Goal: Information Seeking & Learning: Find specific fact

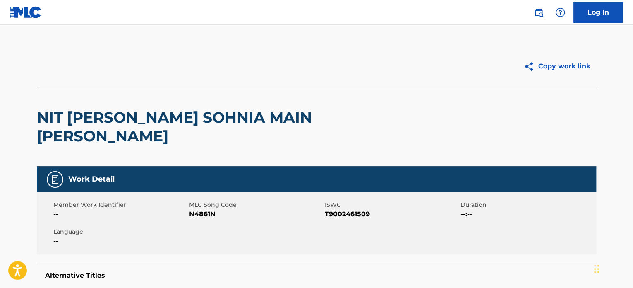
click at [533, 14] on link at bounding box center [539, 12] width 17 height 17
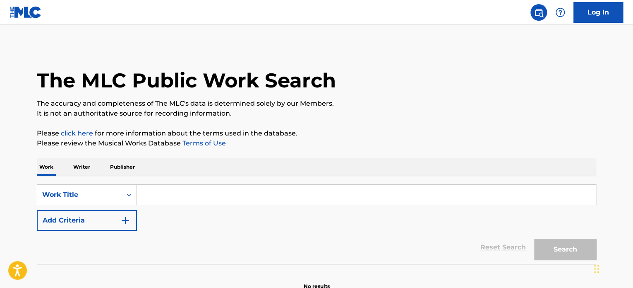
drag, startPoint x: 84, startPoint y: 229, endPoint x: 207, endPoint y: 233, distance: 122.6
click at [84, 229] on button "Add Criteria" at bounding box center [87, 220] width 100 height 21
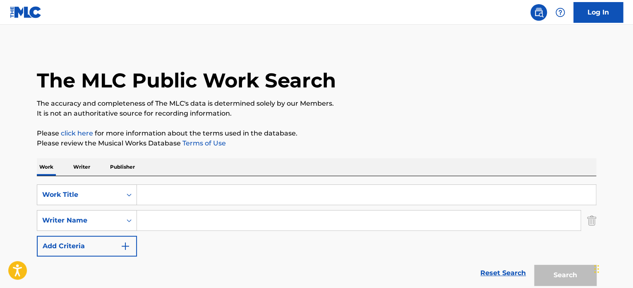
click at [227, 226] on input "Search Form" at bounding box center [359, 220] width 444 height 20
type input "[PERSON_NAME] [PERSON_NAME]"
click at [233, 199] on input "Search Form" at bounding box center [366, 195] width 459 height 20
paste input "NO SE QUE VOY A HACER"
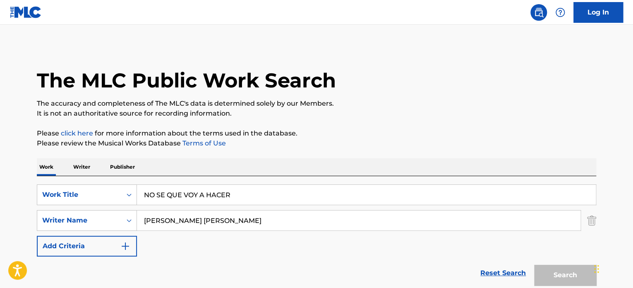
type input "NO SE QUE VOY A HACER"
click at [534, 265] on button "Search" at bounding box center [565, 275] width 62 height 21
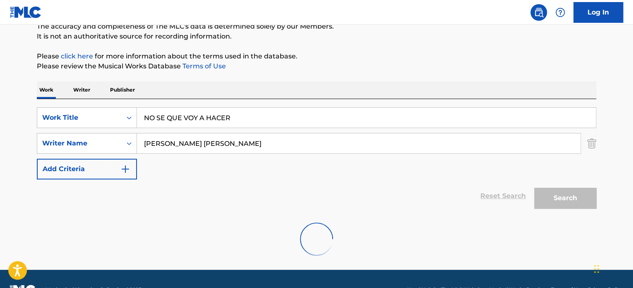
scroll to position [98, 0]
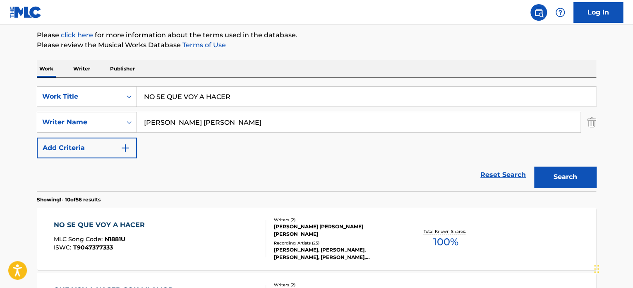
click at [275, 217] on div "Writers ( 2 )" at bounding box center [336, 219] width 125 height 6
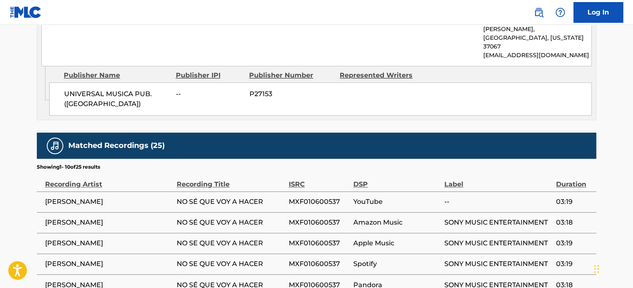
scroll to position [618, 0]
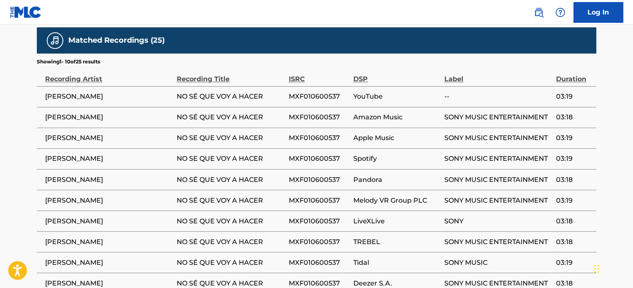
click at [91, 91] on span "[PERSON_NAME]" at bounding box center [108, 96] width 127 height 10
copy div "[PERSON_NAME]"
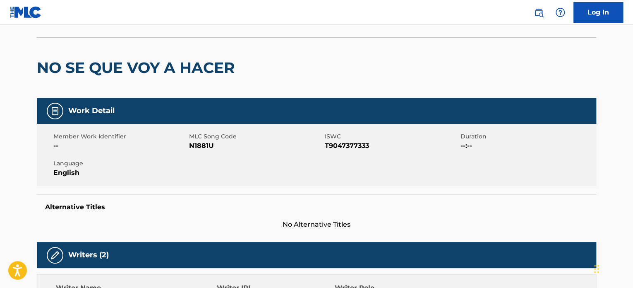
scroll to position [0, 0]
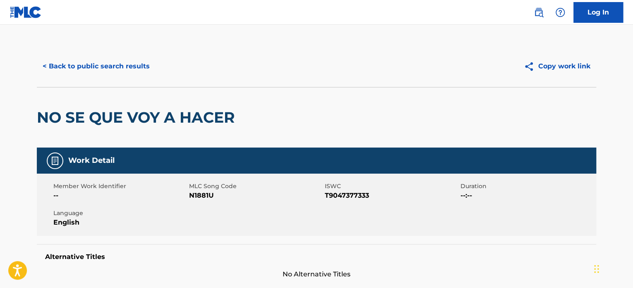
click at [92, 71] on button "< Back to public search results" at bounding box center [96, 66] width 119 height 21
click at [448, 61] on div "Copy work link" at bounding box center [457, 66] width 280 height 21
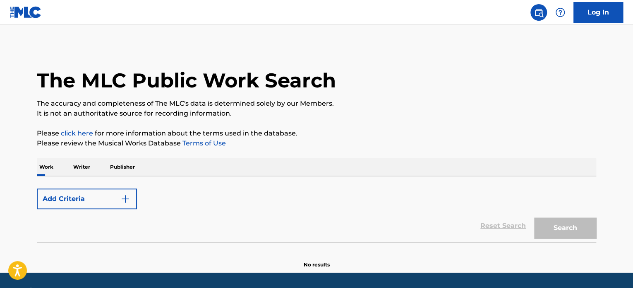
click at [103, 205] on div "Add Criteria" at bounding box center [317, 198] width 560 height 21
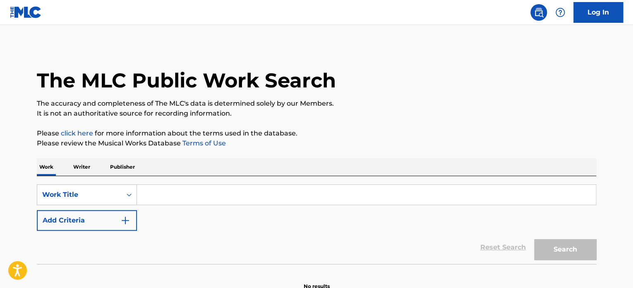
click at [177, 196] on input "Search Form" at bounding box center [366, 195] width 459 height 20
paste input "DANCE WITH ME"
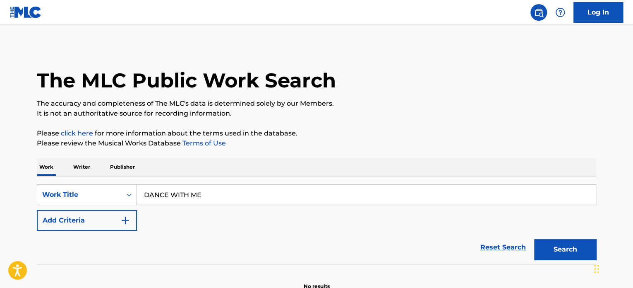
type input "DANCE WITH ME"
click at [84, 223] on button "Add Criteria" at bounding box center [87, 220] width 100 height 21
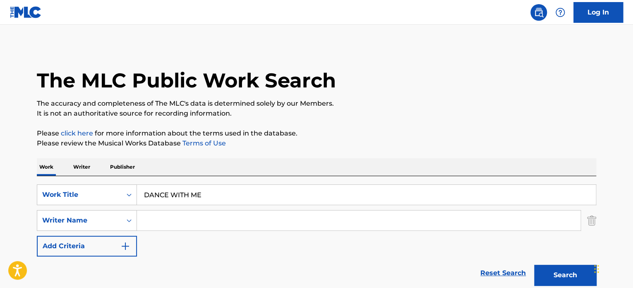
click at [233, 221] on input "Search Form" at bounding box center [359, 220] width 444 height 20
paste input "PETER BROWN"
type input "PETER BROWN"
click at [534, 265] on button "Search" at bounding box center [565, 275] width 62 height 21
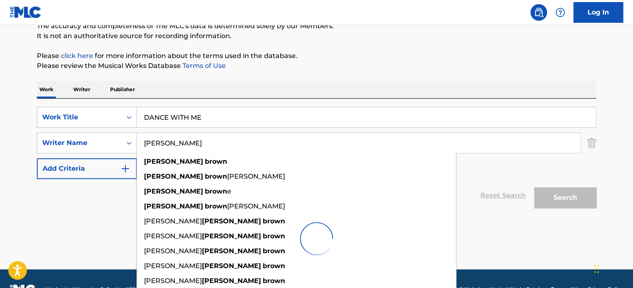
scroll to position [98, 0]
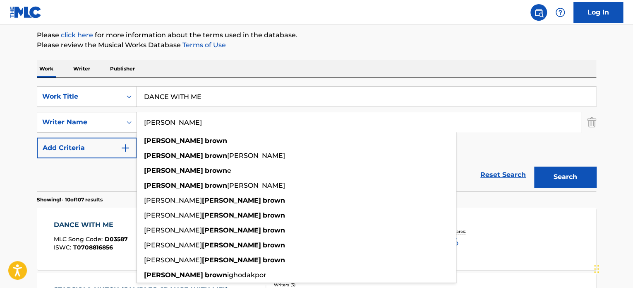
click at [98, 238] on span "MLC Song Code :" at bounding box center [79, 238] width 51 height 7
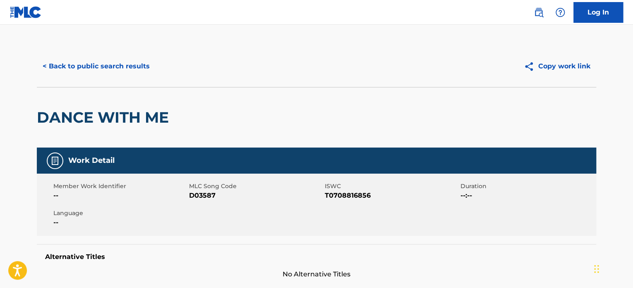
click at [87, 66] on button "< Back to public search results" at bounding box center [96, 66] width 119 height 21
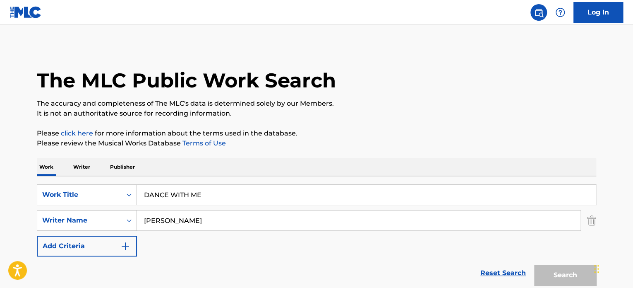
scroll to position [98, 0]
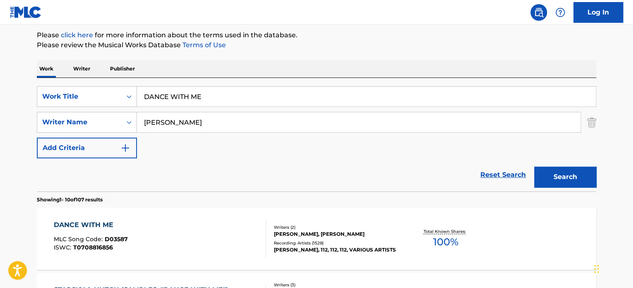
paste input "LAS MANANITAS"
type input "LAS MANANITAS"
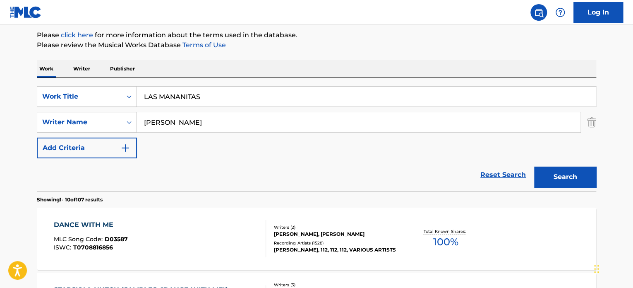
click at [247, 116] on input "PETER BROWN" at bounding box center [359, 122] width 444 height 20
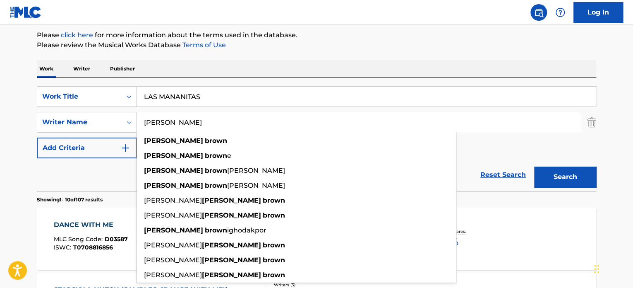
click at [250, 118] on input "PETER BROWN" at bounding box center [359, 122] width 444 height 20
paste input "MARIA TERESA FLORES ALTAMIRANO"
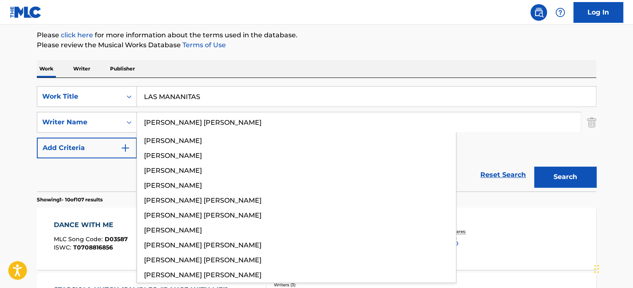
type input "MARIA TERESA FLORES ALTAMIRANO"
click at [534, 166] on button "Search" at bounding box center [565, 176] width 62 height 21
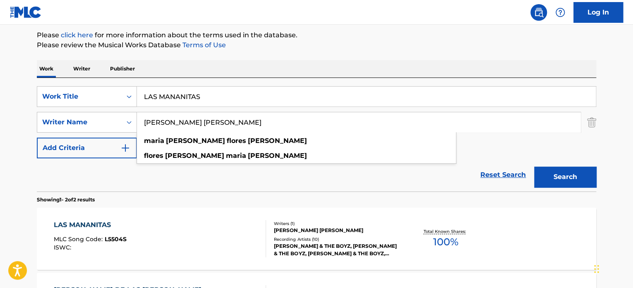
click at [330, 246] on div "GONY, BARBARA & THE BOYZ, GONY, BARBARA & THE BOYZ, GONY, BARBARA & THE BOYZ, M…" at bounding box center [336, 249] width 125 height 15
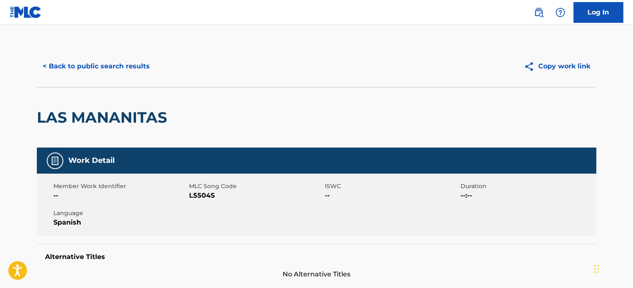
click at [123, 71] on button "< Back to public search results" at bounding box center [96, 66] width 119 height 21
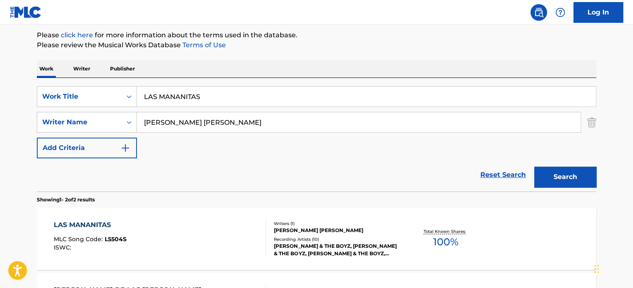
drag, startPoint x: 244, startPoint y: 100, endPoint x: 5, endPoint y: 75, distance: 240.6
click at [36, 80] on div "The MLC Public Work Search The accuracy and completeness of The MLC's data is d…" at bounding box center [317, 160] width 580 height 426
paste input "HALU"
type input "HALU"
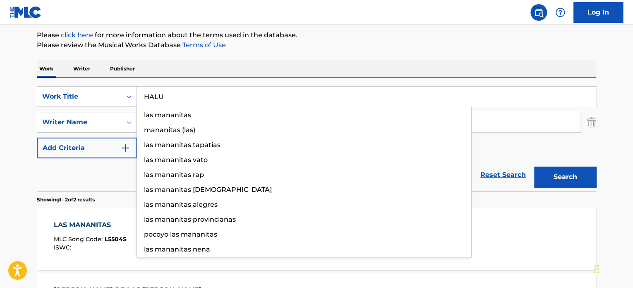
click at [2, 124] on main "The MLC Public Work Search The accuracy and completeness of The MLC's data is d…" at bounding box center [316, 152] width 633 height 451
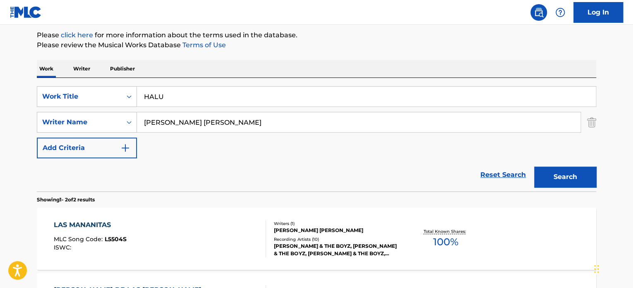
click at [257, 120] on input "MARIA TERESA FLORES ALTAMIRANO" at bounding box center [359, 122] width 444 height 20
click at [256, 119] on input "MARIA TERESA FLORES ALTAMIRANO" at bounding box center [359, 122] width 444 height 20
paste input "Maulana Ardiansyah"
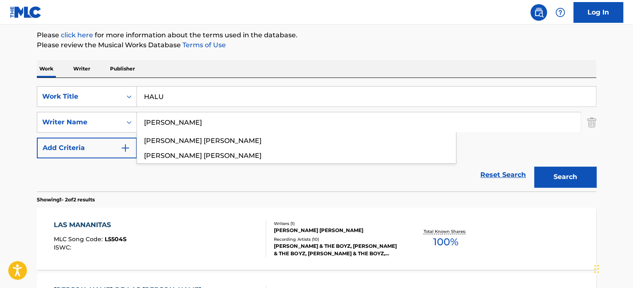
type input "Maulana Ardiansyah"
click at [534, 166] on button "Search" at bounding box center [565, 176] width 62 height 21
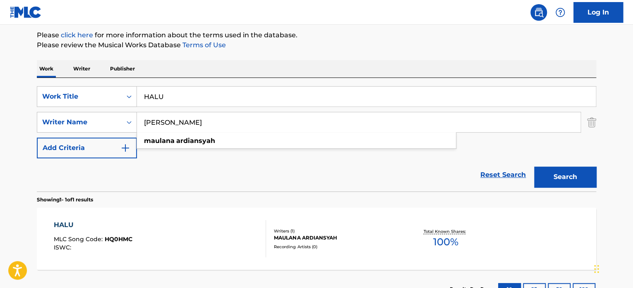
click at [249, 231] on div "HALU MLC Song Code : HQ0HMC ISWC :" at bounding box center [160, 238] width 213 height 37
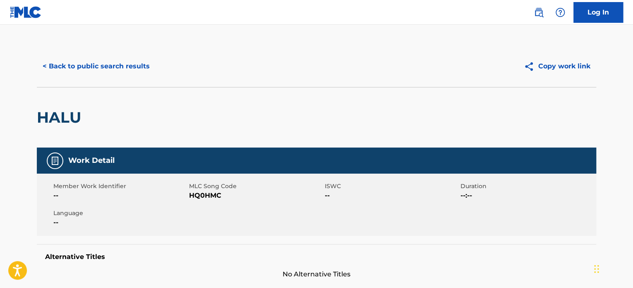
click at [89, 66] on button "< Back to public search results" at bounding box center [96, 66] width 119 height 21
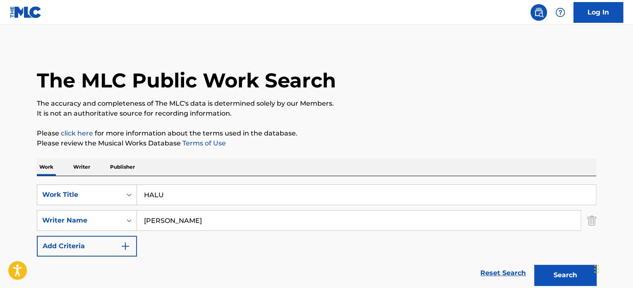
scroll to position [98, 0]
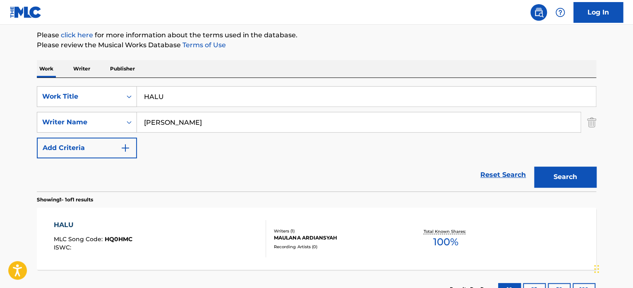
drag, startPoint x: 259, startPoint y: 96, endPoint x: 31, endPoint y: 81, distance: 227.7
click at [74, 86] on div "SearchWithCriteria65d1a431-7d0c-4d17-9e0f-2cb753d82a4e Work Title HALU" at bounding box center [317, 96] width 560 height 21
paste input "ESCANDALO"
type input "ESCANDALO"
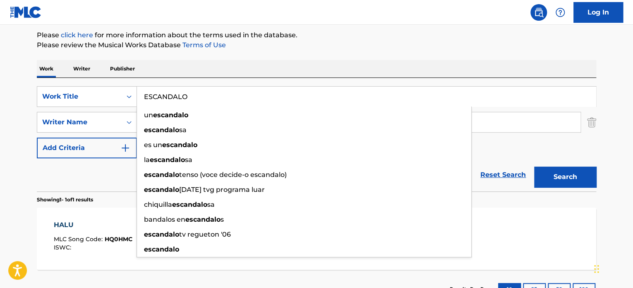
click at [81, 183] on div "Reset Search Search" at bounding box center [317, 174] width 560 height 33
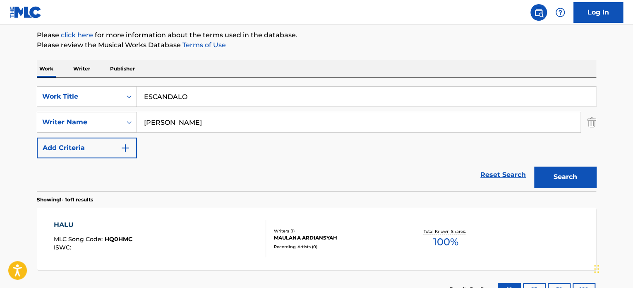
click at [253, 123] on input "Maulana Ardiansyah" at bounding box center [359, 122] width 444 height 20
paste input "Willy Chirino"
type input "Willy Chirino"
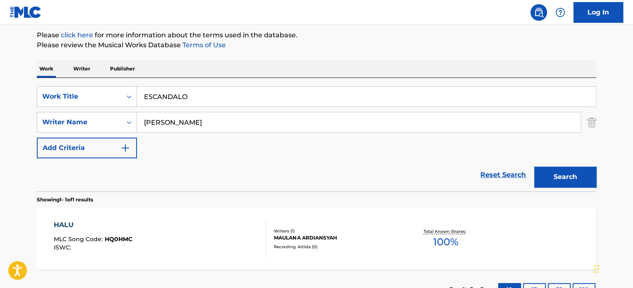
click at [534, 166] on button "Search" at bounding box center [565, 176] width 62 height 21
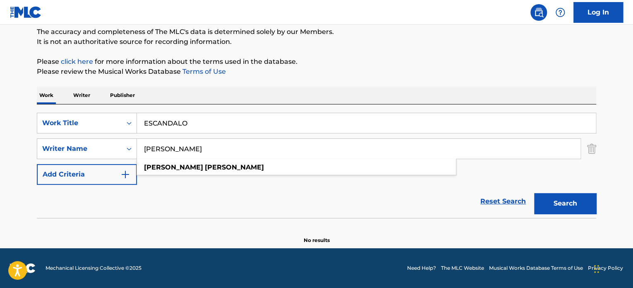
scroll to position [71, 0]
click at [231, 191] on div "Reset Search Search" at bounding box center [317, 201] width 560 height 33
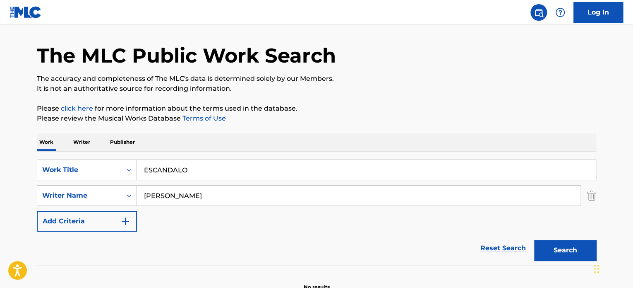
scroll to position [0, 0]
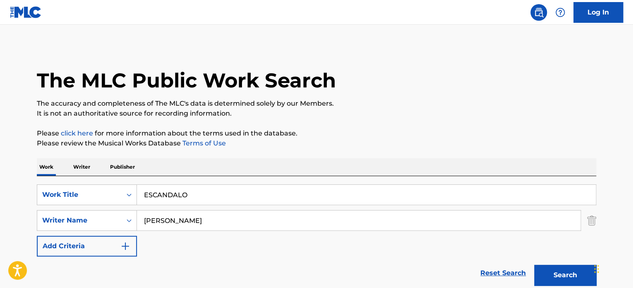
drag, startPoint x: 210, startPoint y: 199, endPoint x: 68, endPoint y: 174, distance: 144.5
click at [76, 176] on div "SearchWithCriteria65d1a431-7d0c-4d17-9e0f-2cb753d82a4e Work Title ESCANDALO Sea…" at bounding box center [317, 232] width 560 height 113
paste input "CHRISTMAS ROCK"
type input "CHRISTMAS ROCK"
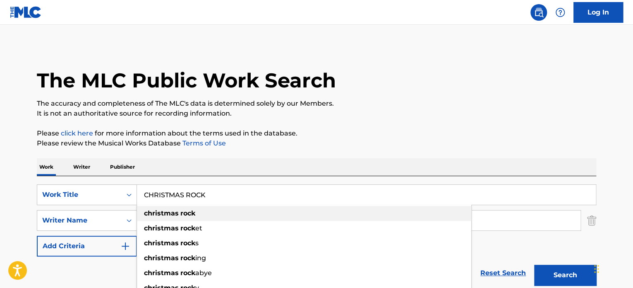
click at [403, 117] on p "It is not an authoritative source for recording information." at bounding box center [317, 113] width 560 height 10
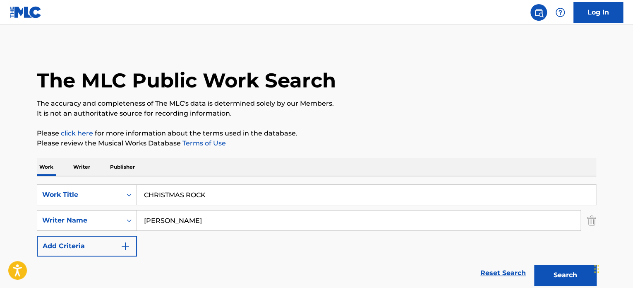
click at [226, 221] on input "Willy Chirino" at bounding box center [359, 220] width 444 height 20
click at [226, 220] on input "Willy Chirino" at bounding box center [359, 220] width 444 height 20
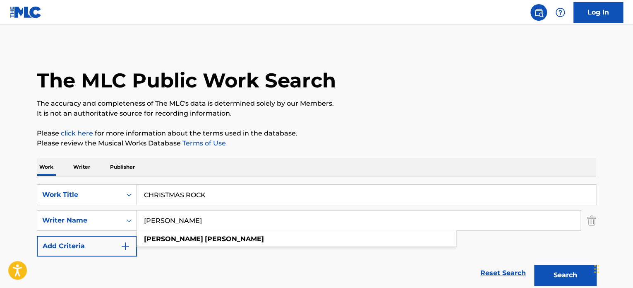
paste input "JONATHAN DAVID CLARK"
type input "JONATHAN DAVID CLARK"
click at [534, 265] on button "Search" at bounding box center [565, 275] width 62 height 21
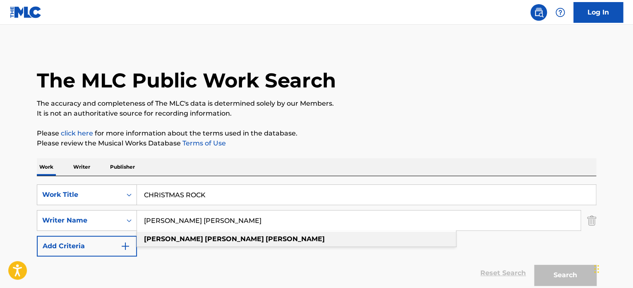
scroll to position [98, 0]
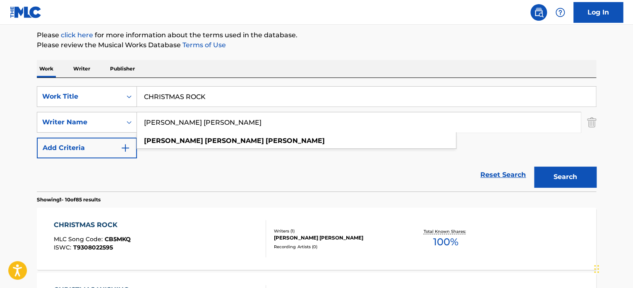
click at [302, 231] on div "Writers ( 1 )" at bounding box center [336, 231] width 125 height 6
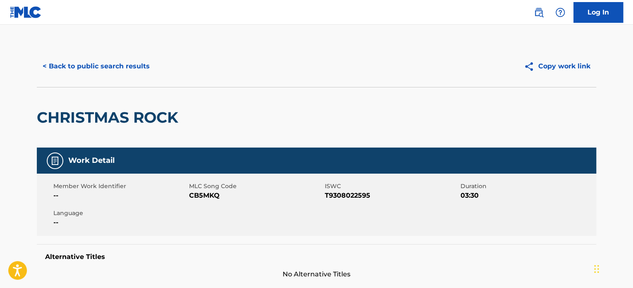
click at [125, 66] on button "< Back to public search results" at bounding box center [96, 66] width 119 height 21
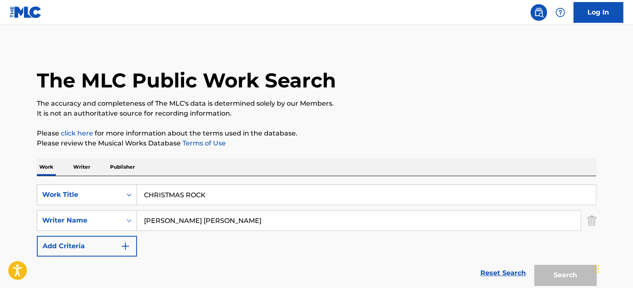
scroll to position [98, 0]
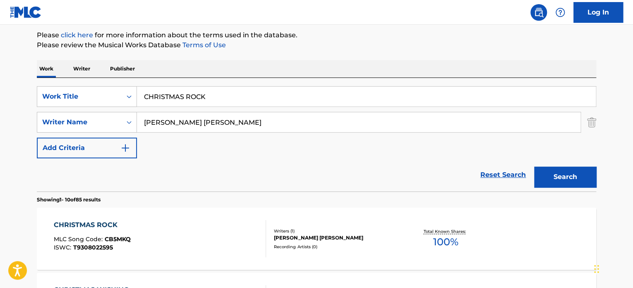
drag, startPoint x: 162, startPoint y: 101, endPoint x: 11, endPoint y: 102, distance: 150.7
paste input "MOUNTAIN SONG"
type input "MOUNTAIN SONG"
click at [113, 178] on div "Reset Search Search" at bounding box center [317, 174] width 560 height 33
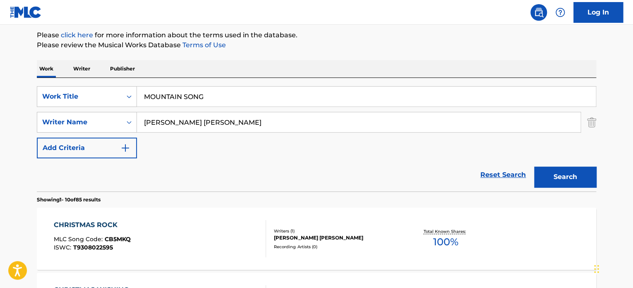
drag, startPoint x: 281, startPoint y: 122, endPoint x: 0, endPoint y: 63, distance: 286.8
paste input "David Anthony Willis"
type input "David Anthony Willis"
click at [534, 166] on button "Search" at bounding box center [565, 176] width 62 height 21
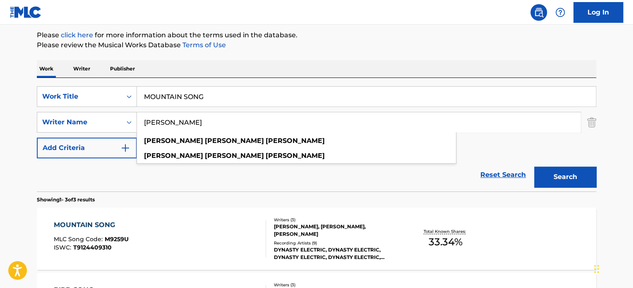
click at [288, 225] on div "DAVID ANTHONY WILLIS, MISTERKA SETH, JENNIFER DEVEAU" at bounding box center [336, 230] width 125 height 15
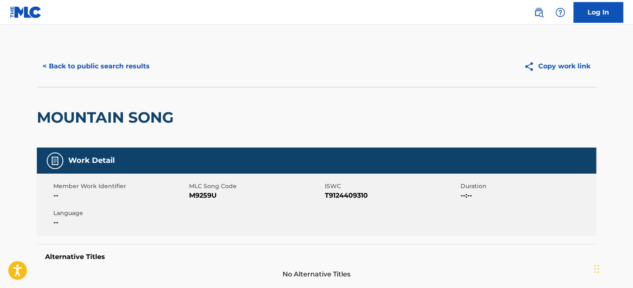
drag, startPoint x: 157, startPoint y: 95, endPoint x: 96, endPoint y: 78, distance: 64.0
click at [157, 94] on div "MOUNTAIN SONG" at bounding box center [107, 117] width 141 height 60
click at [96, 75] on button "< Back to public search results" at bounding box center [96, 66] width 119 height 21
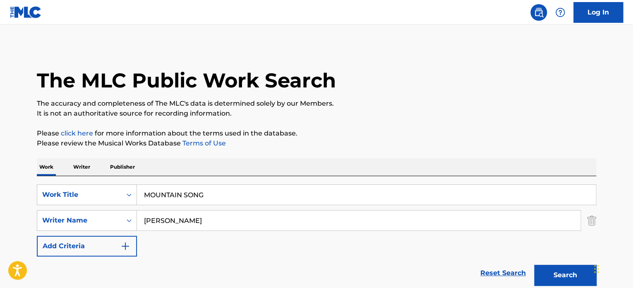
drag, startPoint x: 233, startPoint y: 185, endPoint x: 30, endPoint y: 197, distance: 203.1
click at [46, 188] on div "SearchWithCriteria65d1a431-7d0c-4d17-9e0f-2cb753d82a4e Work Title MOUNTAIN SONG" at bounding box center [317, 194] width 560 height 21
paste input "SHARE MY WORLD"
type input "SHARE MY WORLD"
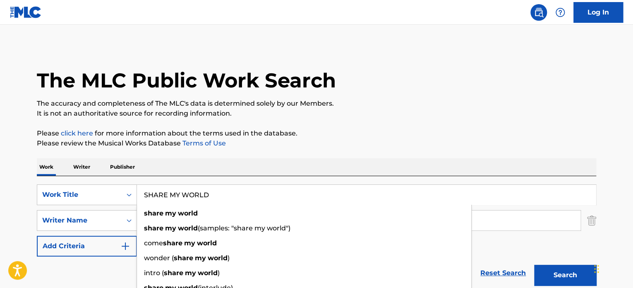
click at [401, 96] on div "The MLC Public Work Search" at bounding box center [317, 76] width 560 height 60
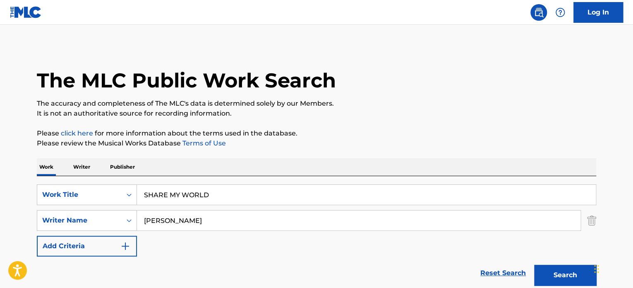
click at [204, 213] on input "David Anthony Willis" at bounding box center [359, 220] width 444 height 20
paste input "ELDRA P DE BARGE"
type input "ELDRA P DE BARGE"
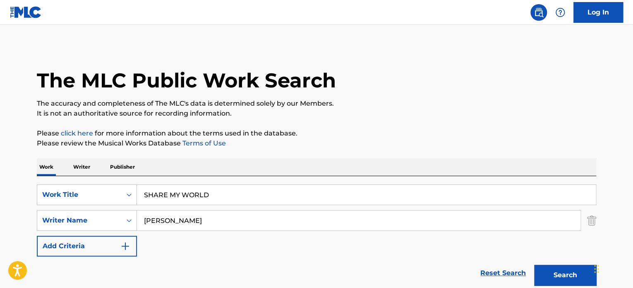
click at [534, 265] on button "Search" at bounding box center [565, 275] width 62 height 21
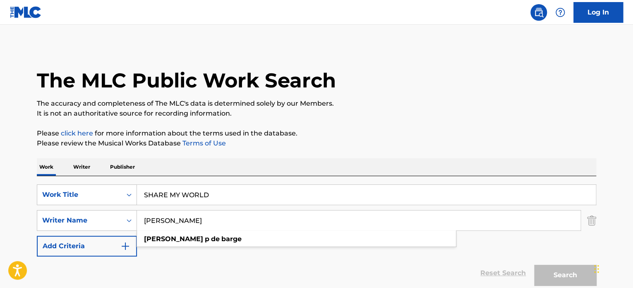
scroll to position [98, 0]
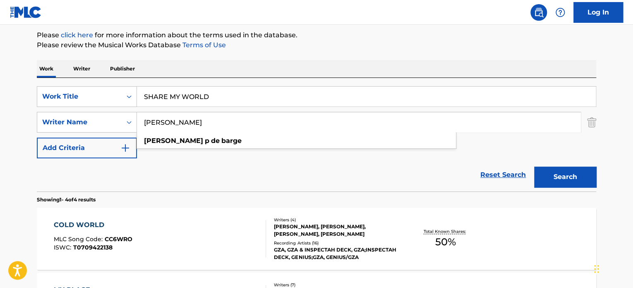
click at [364, 233] on div "GARY E GRICE, ROBERT DIGGS, STEVIE WONDER, ELDRA P DE BARGE" at bounding box center [336, 230] width 125 height 15
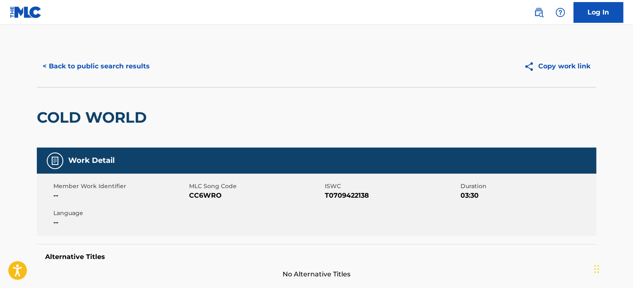
scroll to position [69, 0]
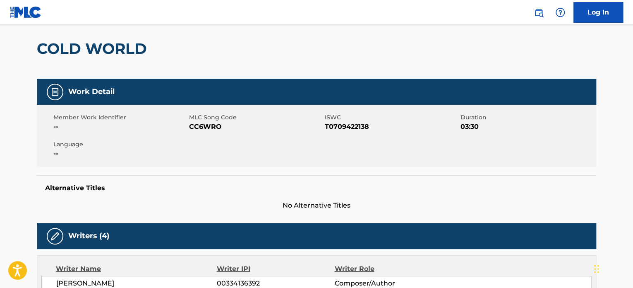
scroll to position [98, 0]
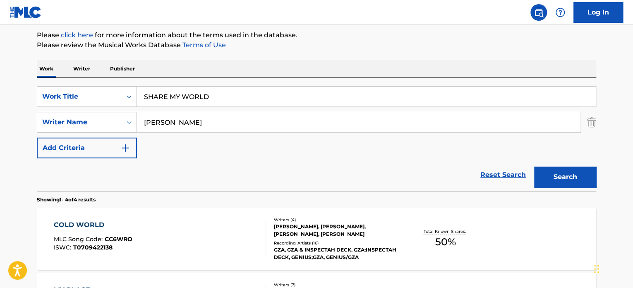
click at [241, 117] on input "ELDRA P DE BARGE" at bounding box center [359, 122] width 444 height 20
paste input "TTERLENE JORDAN"
click at [534, 166] on button "Search" at bounding box center [565, 176] width 62 height 21
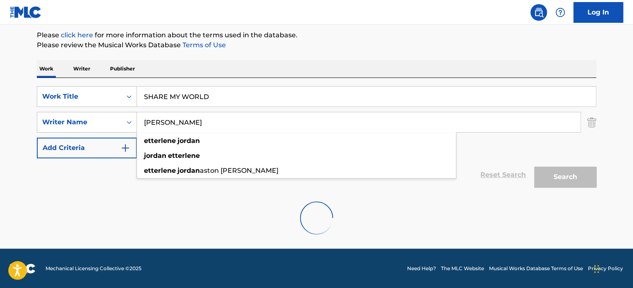
click at [214, 91] on input "SHARE MY WORLD" at bounding box center [366, 97] width 459 height 20
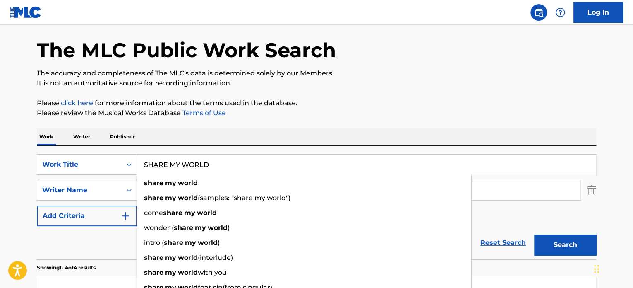
scroll to position [0, 0]
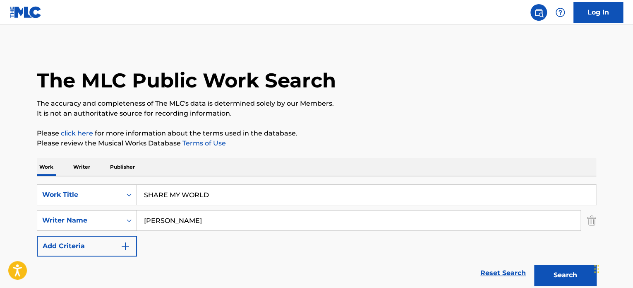
drag, startPoint x: 248, startPoint y: 216, endPoint x: 0, endPoint y: 183, distance: 250.6
paste input "MARY J BLIGE"
type input "MARY J BLIGE"
click at [534, 265] on button "Search" at bounding box center [565, 275] width 62 height 21
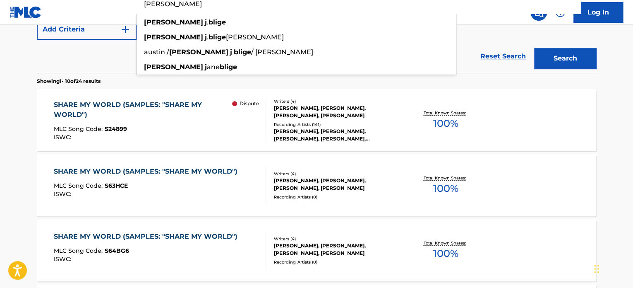
scroll to position [236, 0]
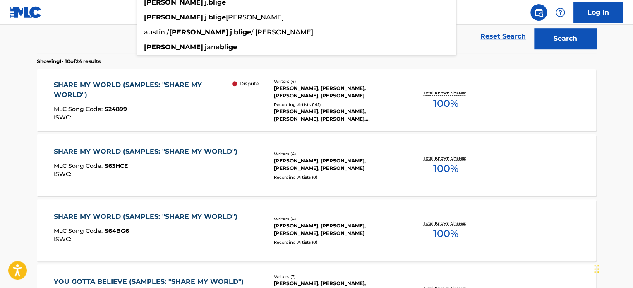
click at [322, 106] on div "Recording Artists ( 141 )" at bounding box center [336, 104] width 125 height 6
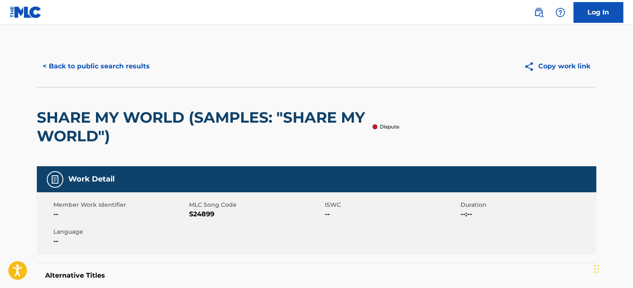
click at [122, 61] on button "< Back to public search results" at bounding box center [96, 66] width 119 height 21
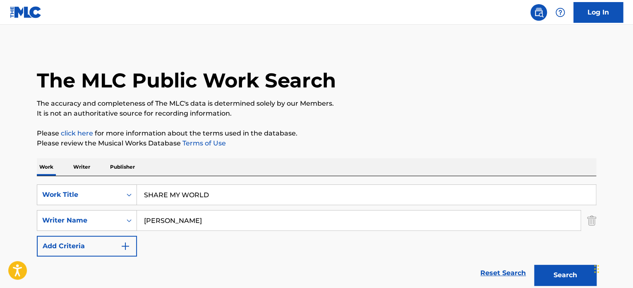
drag, startPoint x: 226, startPoint y: 196, endPoint x: 0, endPoint y: 192, distance: 225.6
paste input "DEJA VU"
type input "DEJA VU"
click at [362, 159] on div "Work Writer Publisher" at bounding box center [317, 166] width 560 height 17
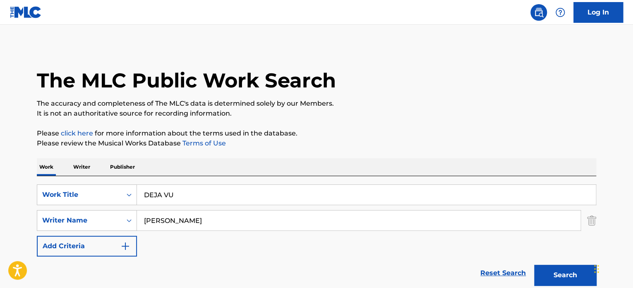
click at [253, 221] on input "MARY J BLIGE" at bounding box center [359, 220] width 444 height 20
paste input "CARLOS COSSIO"
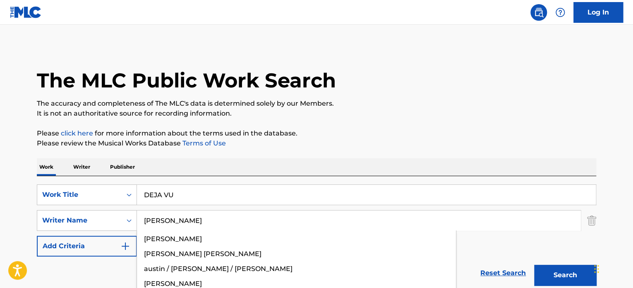
type input "CARLOS COSSIO"
click at [534, 265] on button "Search" at bounding box center [565, 275] width 62 height 21
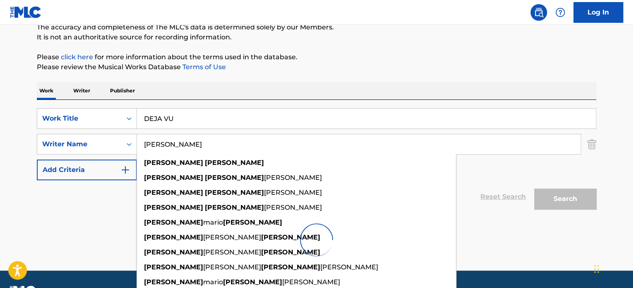
scroll to position [98, 0]
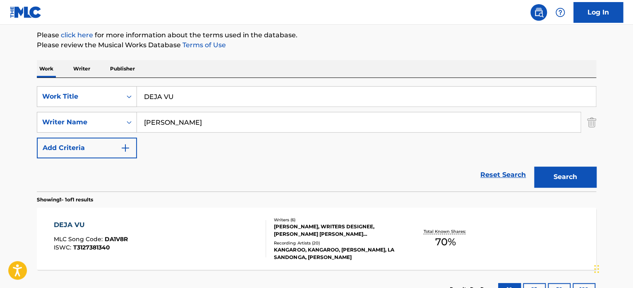
click at [63, 218] on div "DEJA VU MLC Song Code : DA1V8R ISWC : T3127381340 Writers ( 6 ) RODRIGO BONFANT…" at bounding box center [317, 238] width 560 height 62
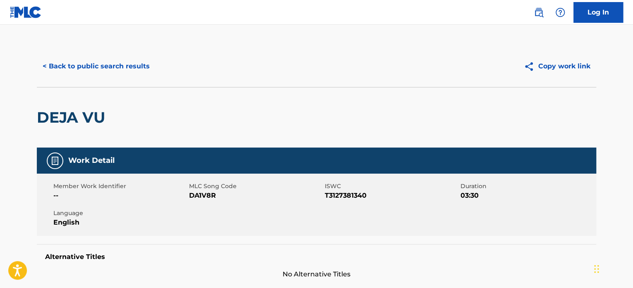
click at [102, 63] on button "< Back to public search results" at bounding box center [96, 66] width 119 height 21
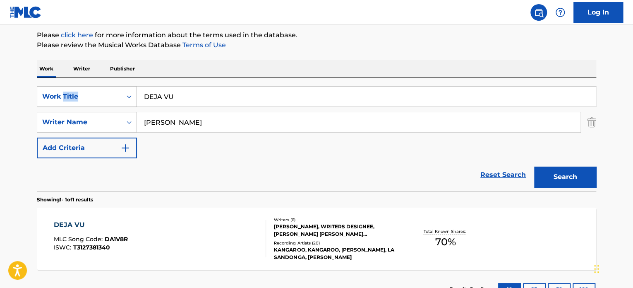
drag, startPoint x: 247, startPoint y: 85, endPoint x: 58, endPoint y: 87, distance: 188.8
click at [63, 87] on div "SearchWithCriteria65d1a431-7d0c-4d17-9e0f-2cb753d82a4e Work Title DEJA VU Searc…" at bounding box center [317, 134] width 560 height 113
click at [220, 105] on input "DEJA VU" at bounding box center [366, 97] width 459 height 20
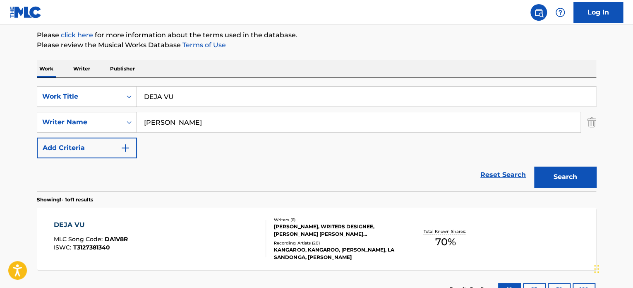
paste input "HUMAN"
type input "HUMAN"
click at [236, 116] on input "CARLOS COSSIO" at bounding box center [359, 122] width 444 height 20
click at [237, 116] on input "CARLOS COSSIO" at bounding box center [359, 122] width 444 height 20
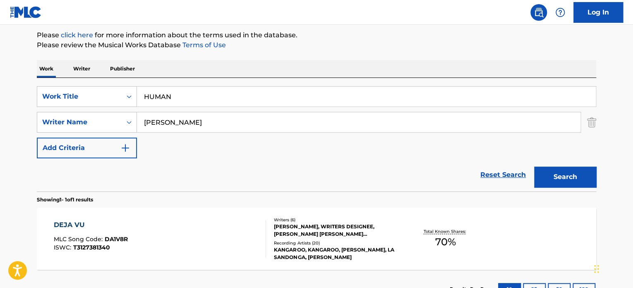
paste input "James Samuel Harris III"
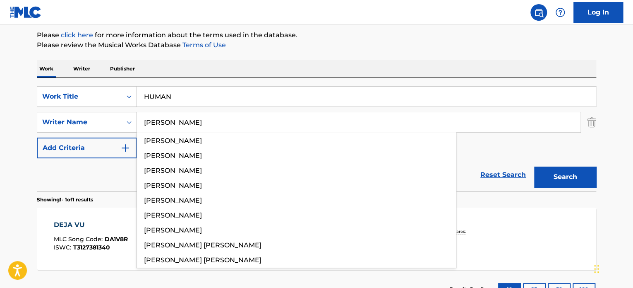
type input "James Samuel Harris III"
click at [534, 166] on button "Search" at bounding box center [565, 176] width 62 height 21
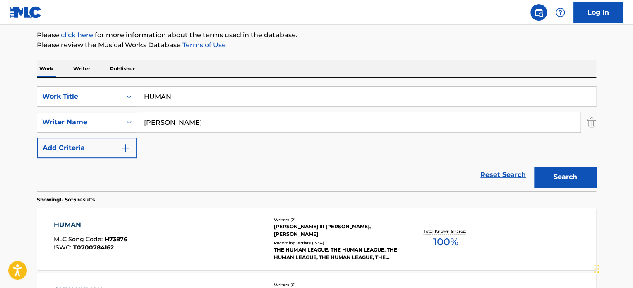
click at [350, 252] on div "THE HUMAN LEAGUE, THE HUMAN LEAGUE, THE HUMAN LEAGUE, THE HUMAN LEAGUE, THE HUM…" at bounding box center [336, 253] width 125 height 15
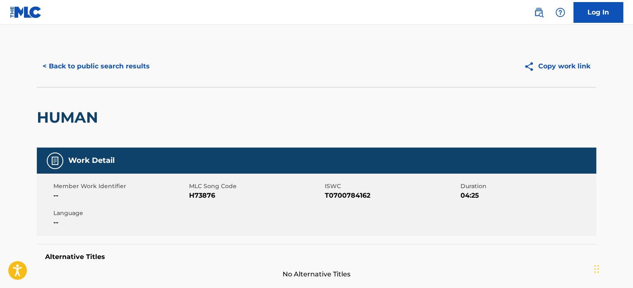
click at [113, 66] on button "< Back to public search results" at bounding box center [96, 66] width 119 height 21
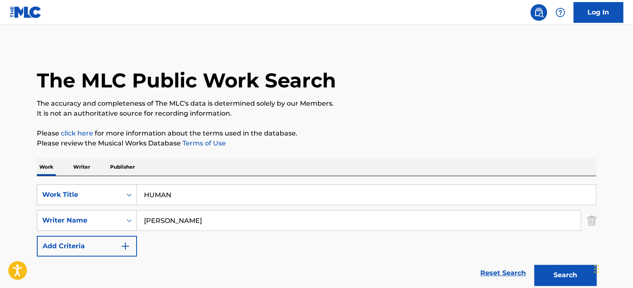
scroll to position [98, 0]
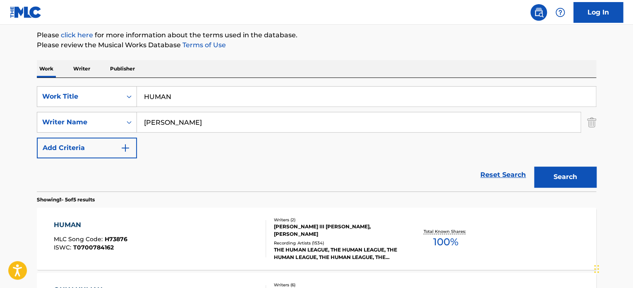
drag, startPoint x: 230, startPoint y: 96, endPoint x: 29, endPoint y: 63, distance: 203.5
paste input "ELLA O EL"
type input "ELLA O EL"
drag, startPoint x: 267, startPoint y: 68, endPoint x: 215, endPoint y: 108, distance: 65.8
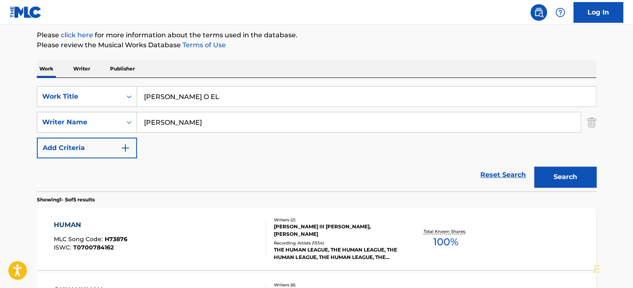
click at [267, 68] on div "Work Writer Publisher" at bounding box center [317, 68] width 560 height 17
click at [206, 131] on input "James Samuel Harris III" at bounding box center [359, 122] width 444 height 20
click at [221, 123] on input "James Samuel Harris III" at bounding box center [359, 122] width 444 height 20
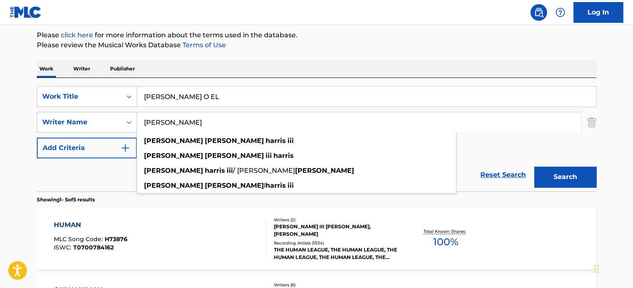
paste input "OEL LEONARDO ARRIECH"
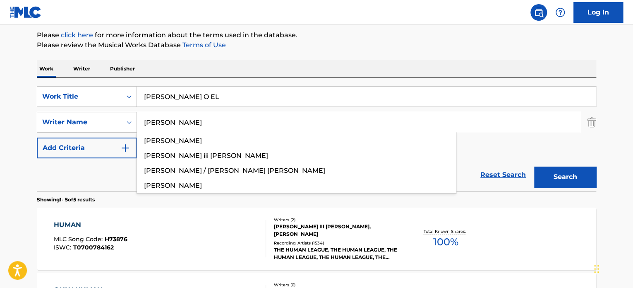
type input "JOEL LEONARDO ARRIECHI"
click at [534, 166] on button "Search" at bounding box center [565, 176] width 62 height 21
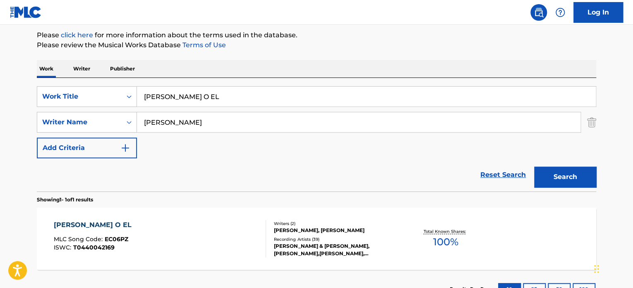
click at [333, 231] on div "JOEL LEONARDO ARRIECHI, LUIS SILVA" at bounding box center [336, 229] width 125 height 7
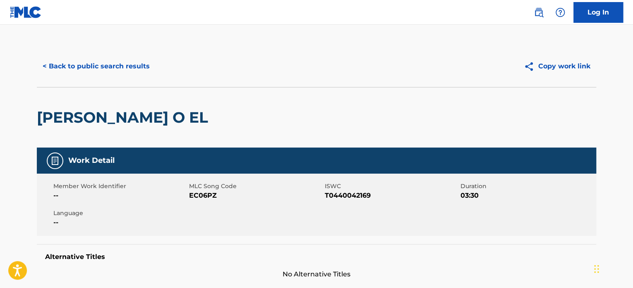
click at [82, 63] on button "< Back to public search results" at bounding box center [96, 66] width 119 height 21
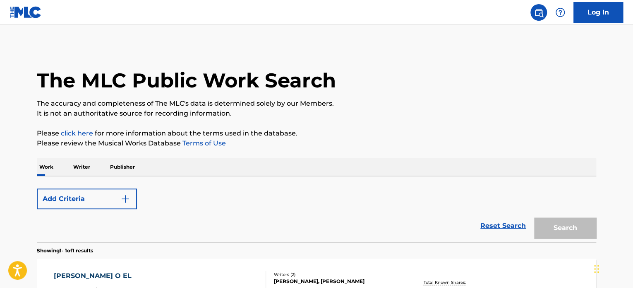
scroll to position [98, 0]
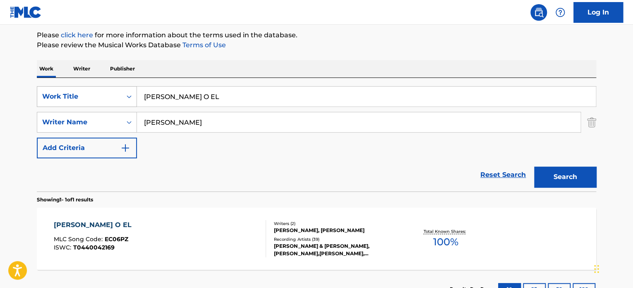
drag, startPoint x: 248, startPoint y: 89, endPoint x: 53, endPoint y: 100, distance: 195.7
click at [78, 100] on div "SearchWithCriteria65d1a431-7d0c-4d17-9e0f-2cb753d82a4e Work Title ELLA O EL" at bounding box center [317, 96] width 560 height 21
paste input "DANCE OF THE HOURS"
type input "DANCE OF THE HOURS"
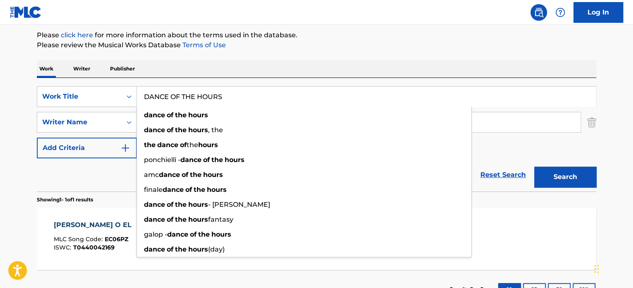
click at [88, 173] on div "Reset Search Search" at bounding box center [317, 174] width 560 height 33
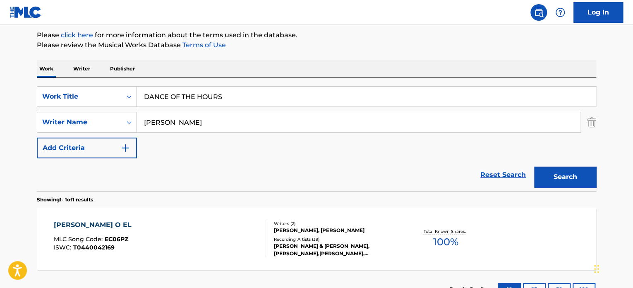
click at [293, 120] on input "JOEL LEONARDO ARRIECHI" at bounding box center [359, 122] width 444 height 20
paste input "Martens"
click at [534, 166] on button "Search" at bounding box center [565, 176] width 62 height 21
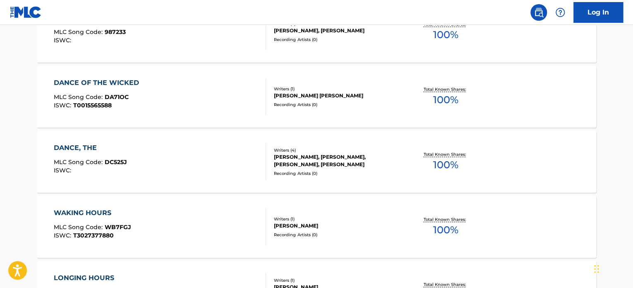
scroll to position [0, 0]
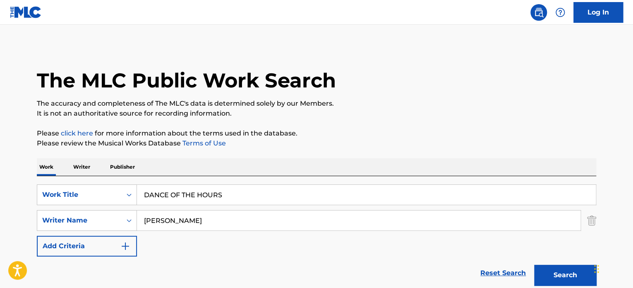
drag, startPoint x: 172, startPoint y: 214, endPoint x: 1, endPoint y: 210, distance: 171.0
click at [51, 213] on div "SearchWithCriteria8b79f4b7-5980-4e04-9212-94a02003ab21 Writer Name Martens" at bounding box center [317, 220] width 560 height 21
paste input "Amilcare"
type input "Amilcare"
click at [534, 265] on button "Search" at bounding box center [565, 275] width 62 height 21
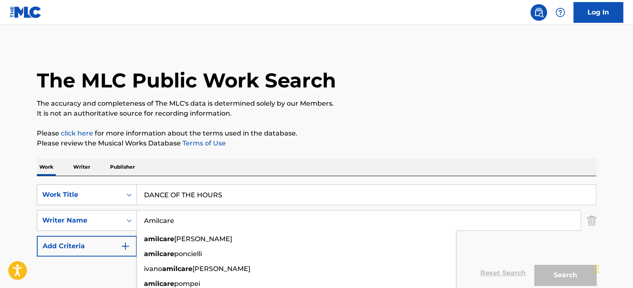
click at [375, 106] on p "The accuracy and completeness of The MLC's data is determined solely by our Mem…" at bounding box center [317, 104] width 560 height 10
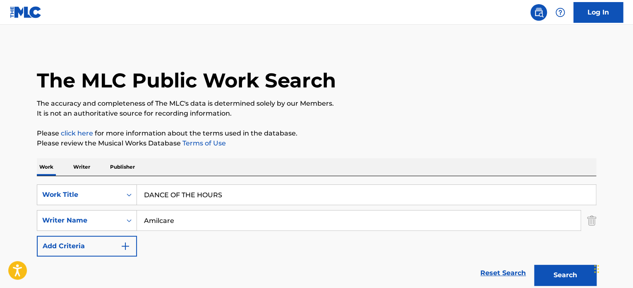
scroll to position [207, 0]
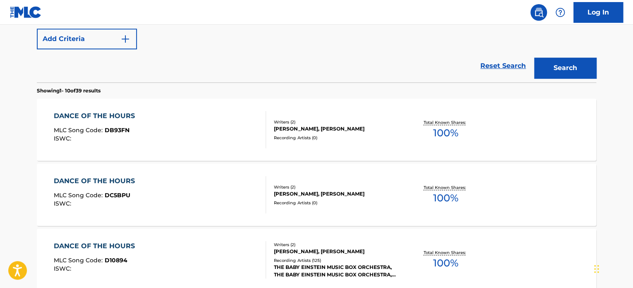
click at [302, 149] on div "DANCE OF THE HOURS MLC Song Code : DB93FN ISWC : Writers ( 2 ) ROBERT LONGFIELD…" at bounding box center [317, 130] width 560 height 62
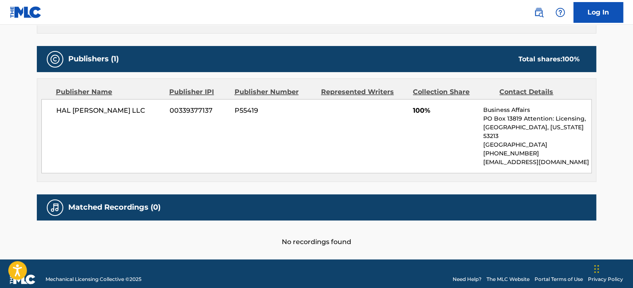
scroll to position [348, 0]
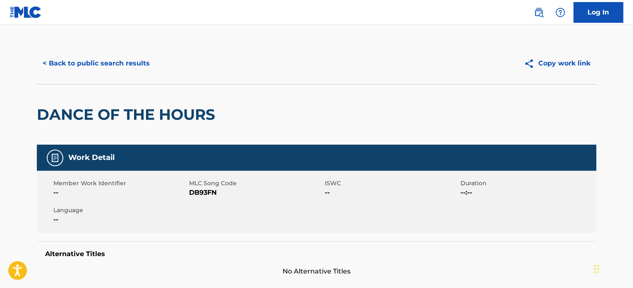
click at [109, 61] on button "< Back to public search results" at bounding box center [96, 63] width 119 height 21
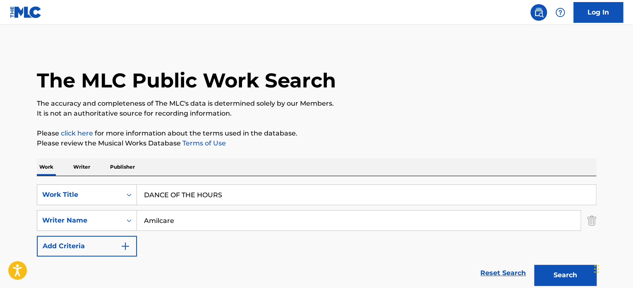
drag, startPoint x: 236, startPoint y: 187, endPoint x: 29, endPoint y: 150, distance: 210.2
paste input "RASEK FOUQ"
type input "RASEK FOUQ"
click at [435, 139] on p "Please review the Musical Works Database Terms of Use" at bounding box center [317, 143] width 560 height 10
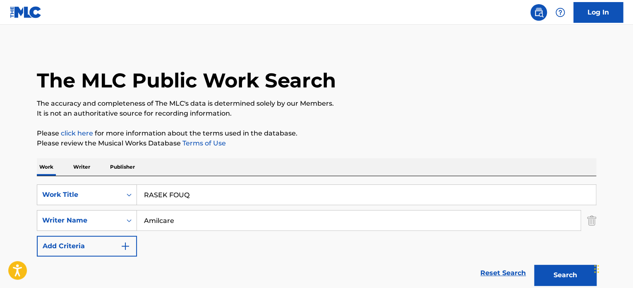
click at [202, 215] on input "Amilcare" at bounding box center [359, 220] width 444 height 20
click at [203, 215] on input "Amilcare" at bounding box center [359, 220] width 444 height 20
paste input "Noor Thaer Mohammed Al-Obaidi"
type input "Noor Thaer Mohammed Al-Obaidi"
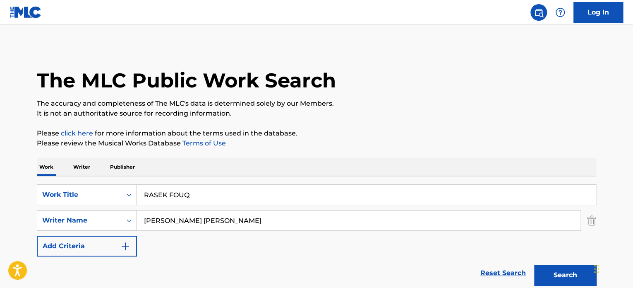
click at [534, 265] on button "Search" at bounding box center [565, 275] width 62 height 21
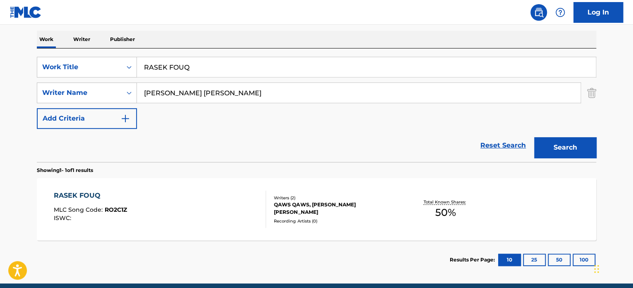
scroll to position [162, 0]
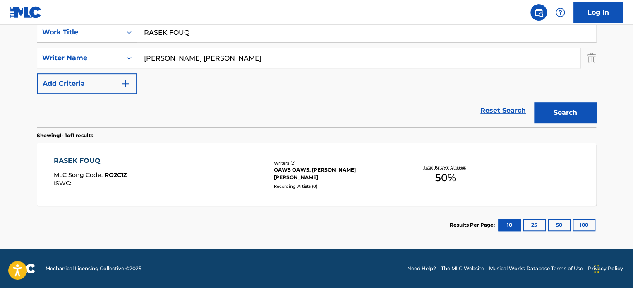
click at [193, 186] on div "RASEK FOUQ MLC Song Code : RO2C1Z ISWC :" at bounding box center [160, 174] width 213 height 37
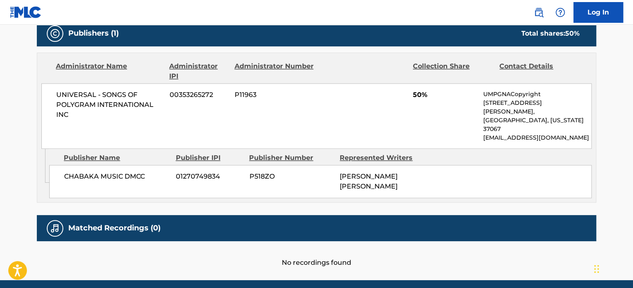
scroll to position [385, 0]
